Goal: Check status: Check status

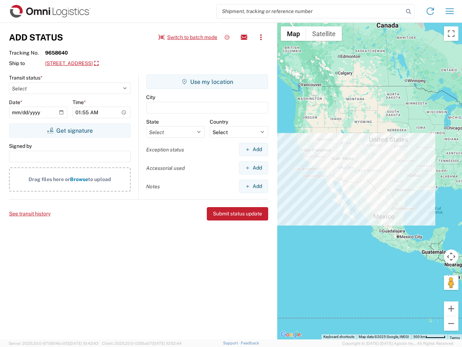
click at [310, 11] on input "search" at bounding box center [310, 11] width 187 height 14
click at [409, 12] on icon at bounding box center [409, 12] width 10 height 10
click at [431, 11] on icon at bounding box center [431, 11] width 12 height 12
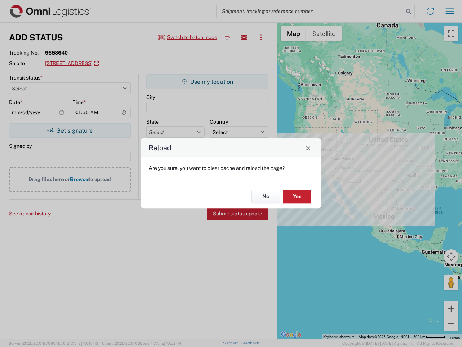
click at [450, 11] on div "Reload Are you sure, you want to clear cache and reload the page? No Yes" at bounding box center [231, 173] width 462 height 347
click at [188, 37] on div "Reload Are you sure, you want to clear cache and reload the page? No Yes" at bounding box center [231, 173] width 462 height 347
click at [227, 37] on div "Reload Are you sure, you want to clear cache and reload the page? No Yes" at bounding box center [231, 173] width 462 height 347
click at [244, 37] on div "Reload Are you sure, you want to clear cache and reload the page? No Yes" at bounding box center [231, 173] width 462 height 347
click at [261, 37] on div "Reload Are you sure, you want to clear cache and reload the page? No Yes" at bounding box center [231, 173] width 462 height 347
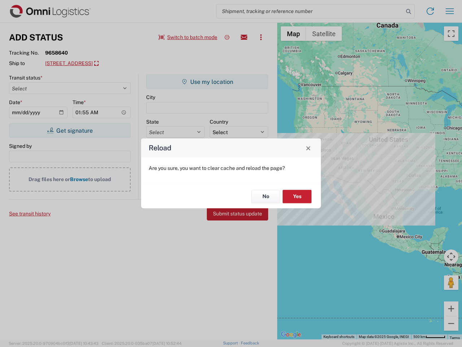
click at [103, 64] on div "Reload Are you sure, you want to clear cache and reload the page? No Yes" at bounding box center [231, 173] width 462 height 347
click at [70, 130] on div "Reload Are you sure, you want to clear cache and reload the page? No Yes" at bounding box center [231, 173] width 462 height 347
